Goal: Check status: Check status

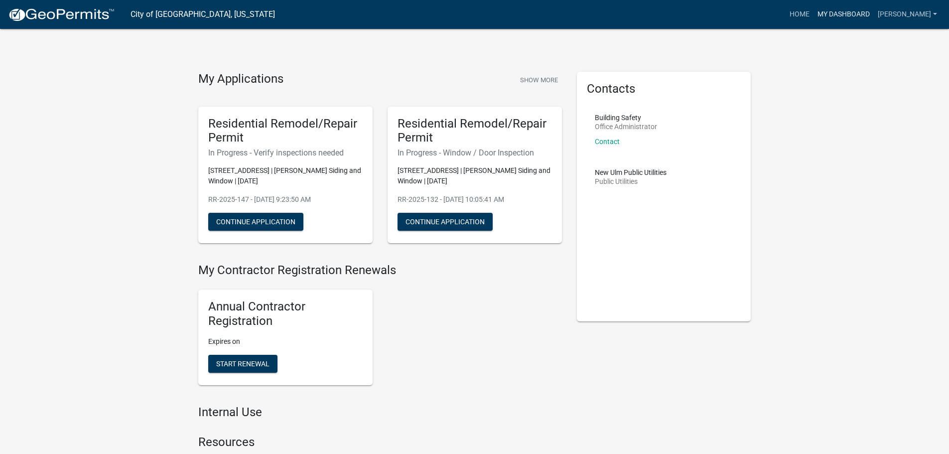
click at [844, 16] on link "My Dashboard" at bounding box center [843, 14] width 60 height 19
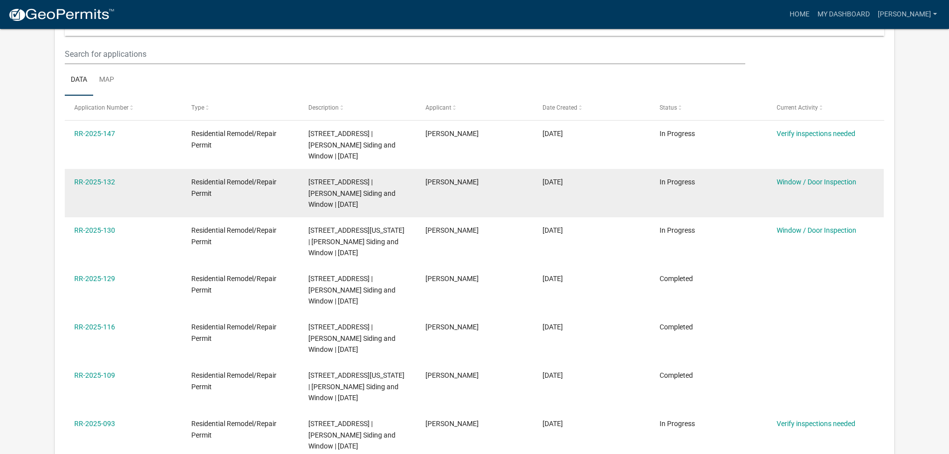
scroll to position [149, 0]
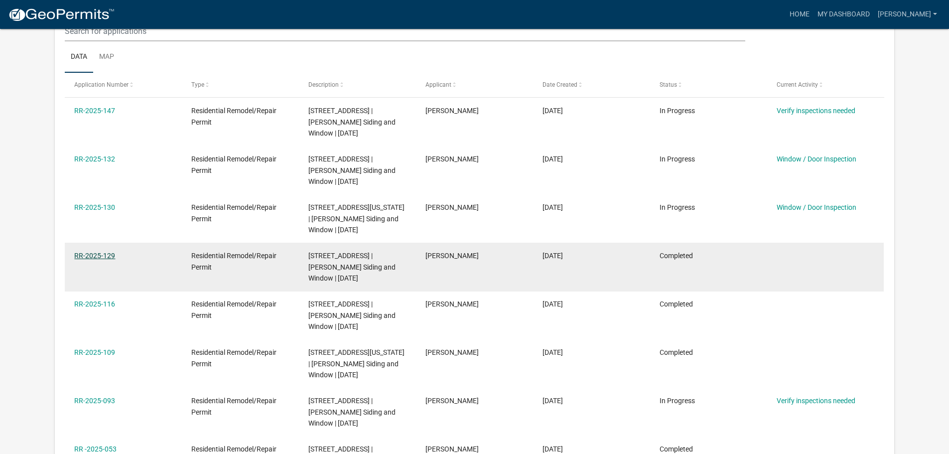
click at [94, 254] on link "RR-2025-129" at bounding box center [94, 256] width 41 height 8
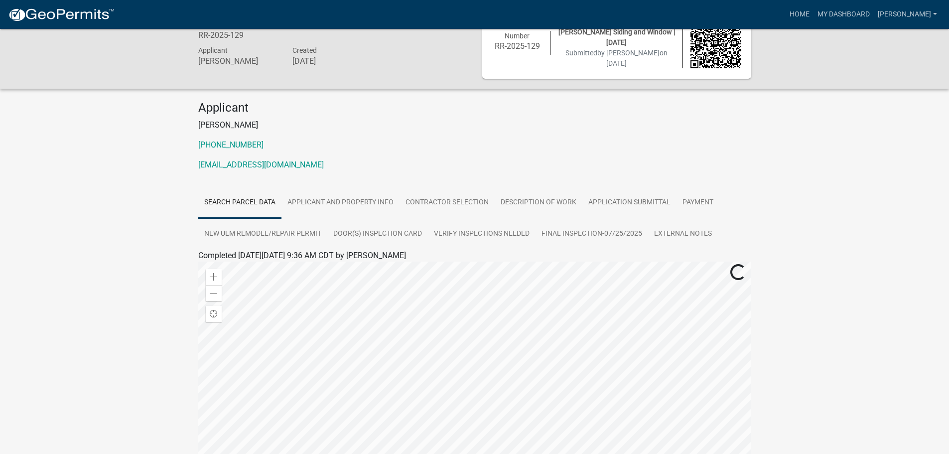
scroll to position [50, 0]
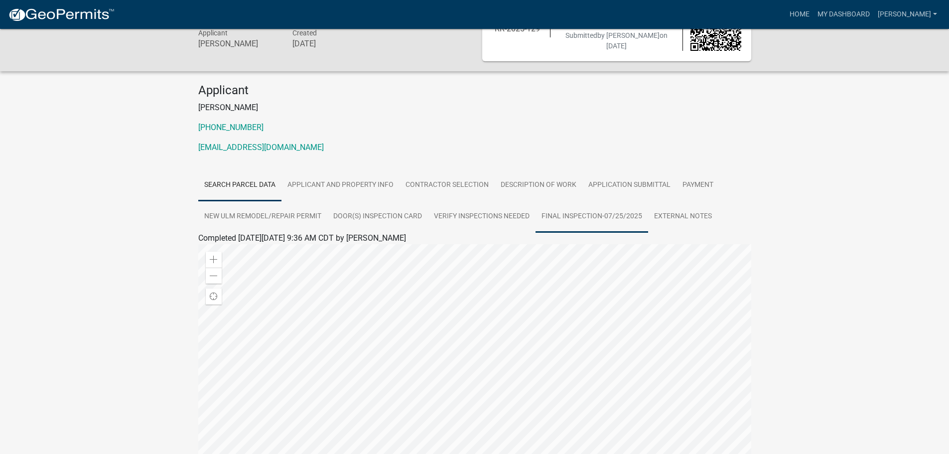
click at [592, 212] on link "Final Inspection-07/25/2025" at bounding box center [591, 217] width 113 height 32
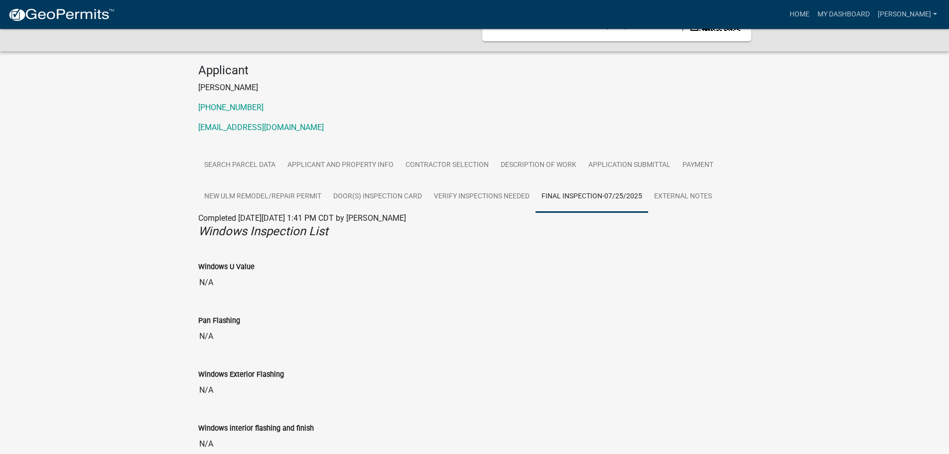
scroll to position [0, 0]
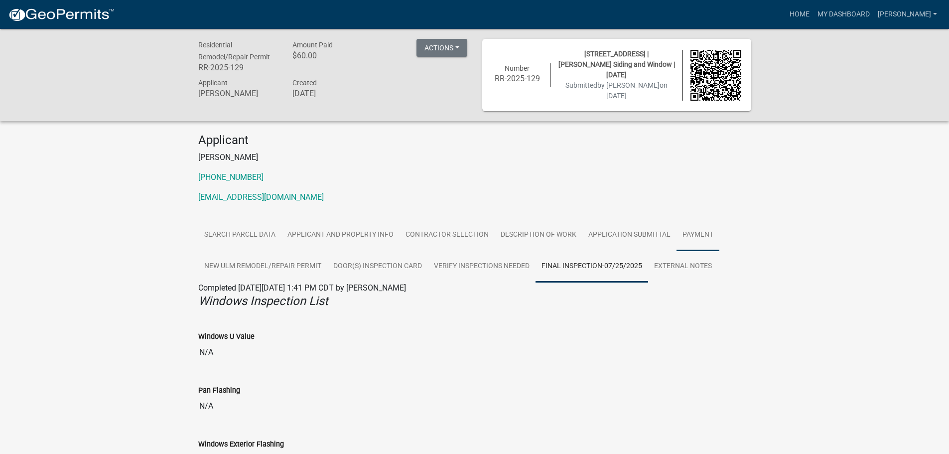
click at [704, 228] on link "Payment" at bounding box center [697, 235] width 43 height 32
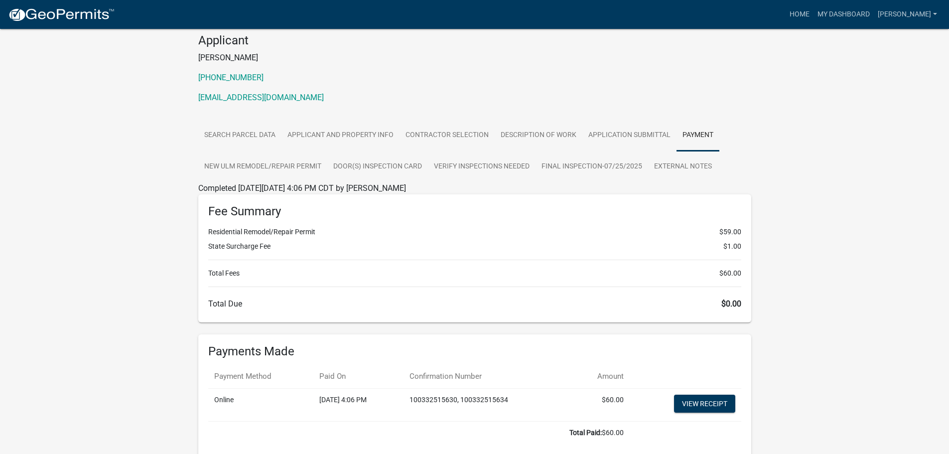
scroll to position [147, 0]
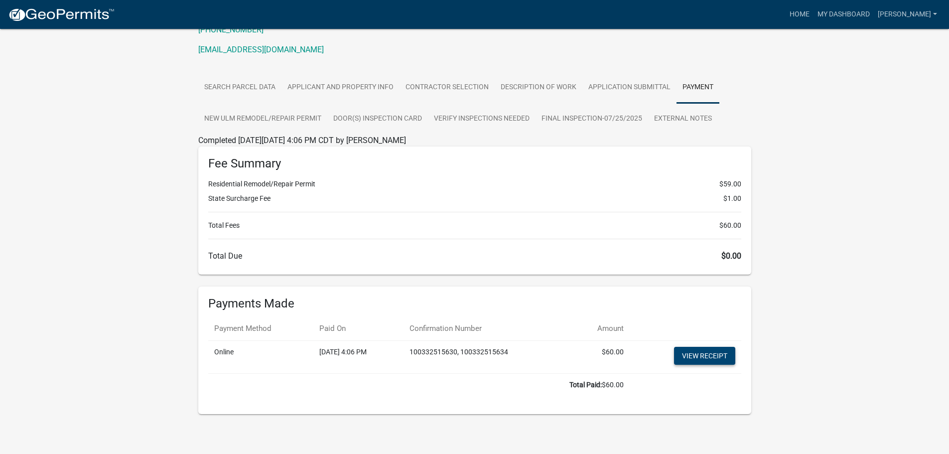
click at [714, 352] on link "View receipt" at bounding box center [704, 356] width 61 height 18
click at [278, 111] on link "New Ulm Remodel/Repair Permit" at bounding box center [262, 119] width 129 height 32
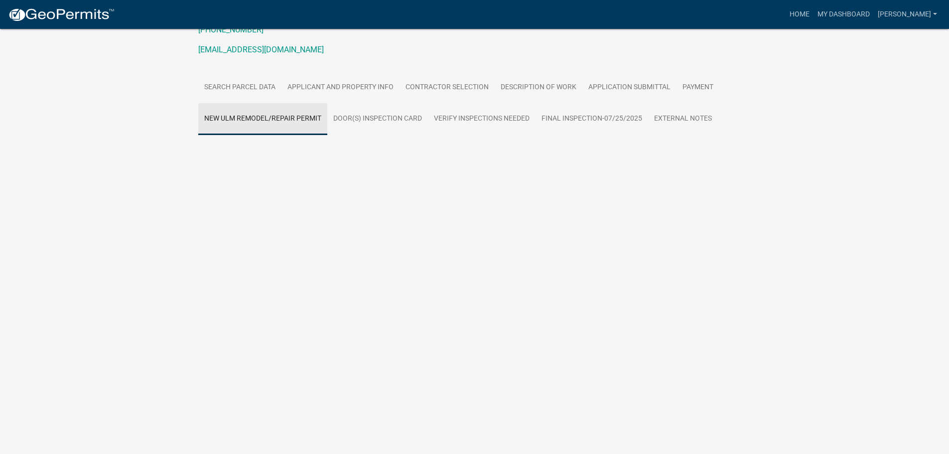
scroll to position [29, 0]
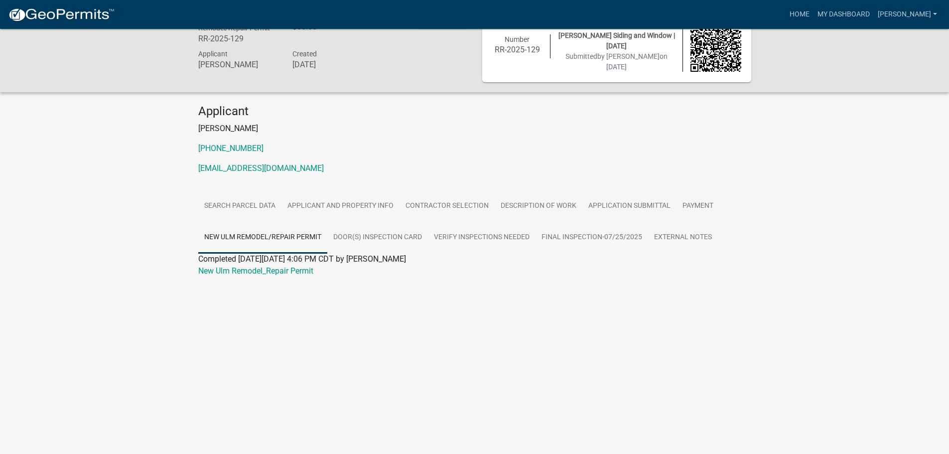
click at [244, 265] on div "New Ulm Remodel_Repair Permit" at bounding box center [475, 271] width 568 height 12
click at [238, 268] on link "New Ulm Remodel_Repair Permit" at bounding box center [255, 270] width 115 height 9
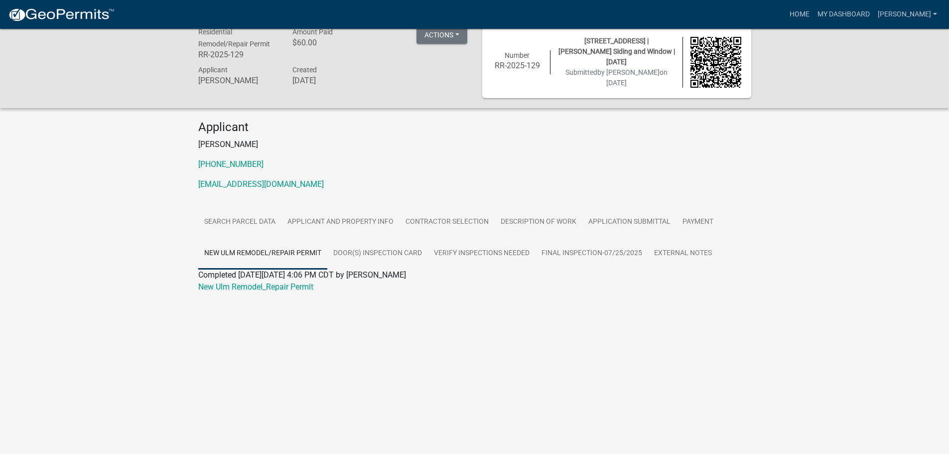
scroll to position [0, 0]
